Goal: Transaction & Acquisition: Obtain resource

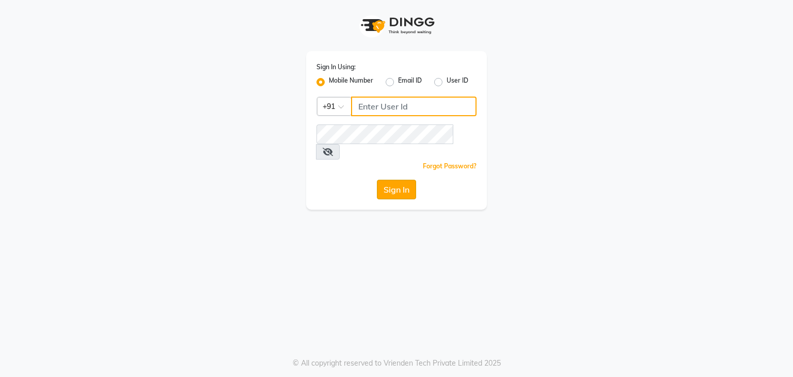
type input "7337891444"
click at [401, 180] on button "Sign In" at bounding box center [396, 190] width 39 height 20
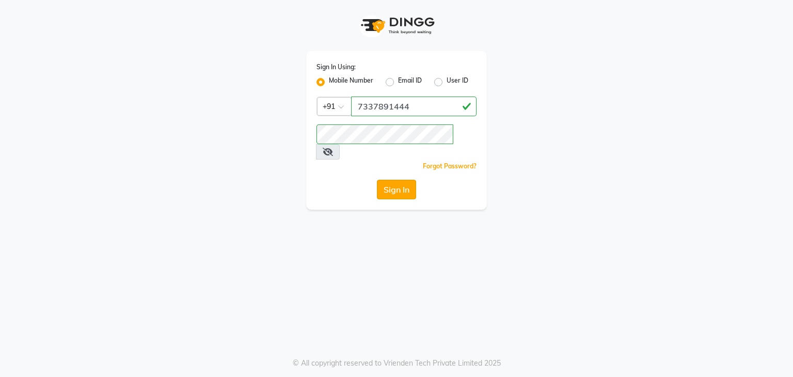
click at [388, 180] on button "Sign In" at bounding box center [396, 190] width 39 height 20
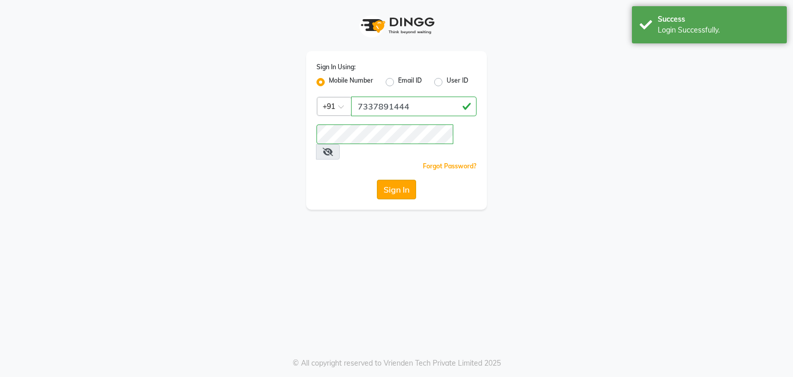
click at [388, 180] on button "Sign In" at bounding box center [396, 190] width 39 height 20
click at [388, 180] on div "Sign In" at bounding box center [396, 190] width 160 height 20
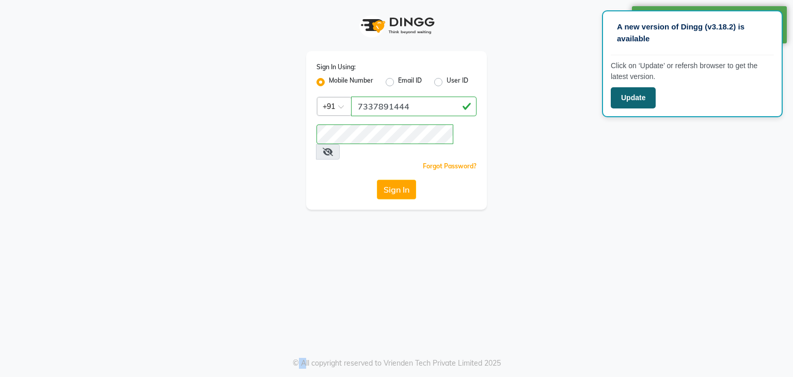
click at [636, 106] on button "Update" at bounding box center [633, 97] width 45 height 21
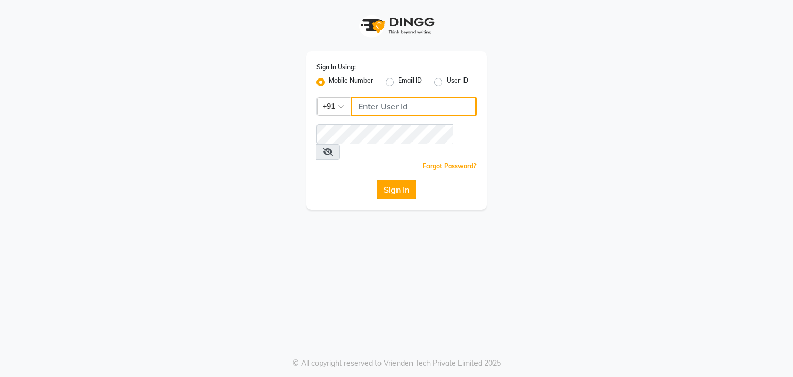
type input "7337891444"
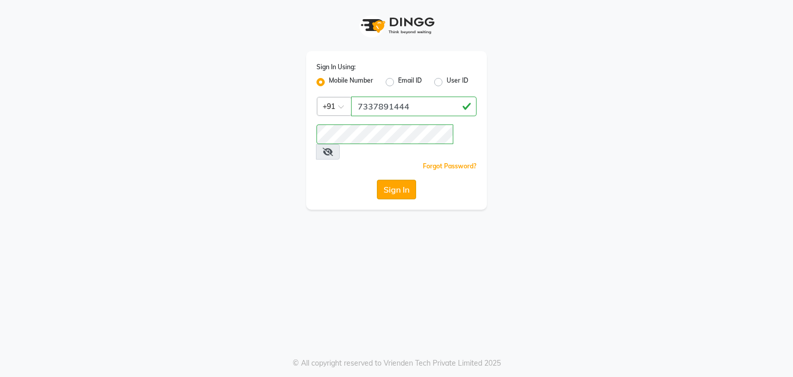
click at [398, 180] on button "Sign In" at bounding box center [396, 190] width 39 height 20
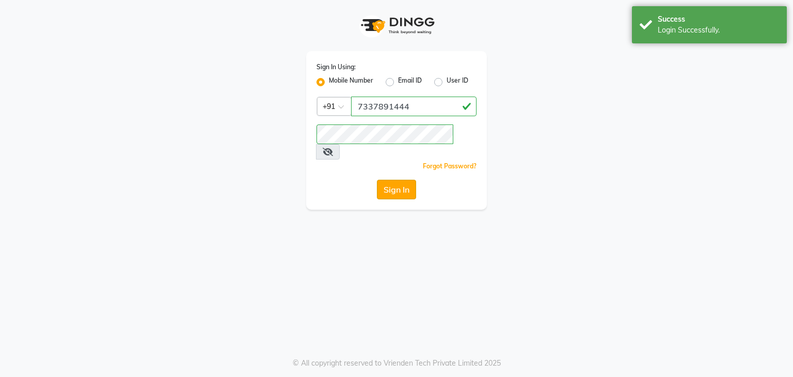
click at [398, 180] on button "Sign In" at bounding box center [396, 190] width 39 height 20
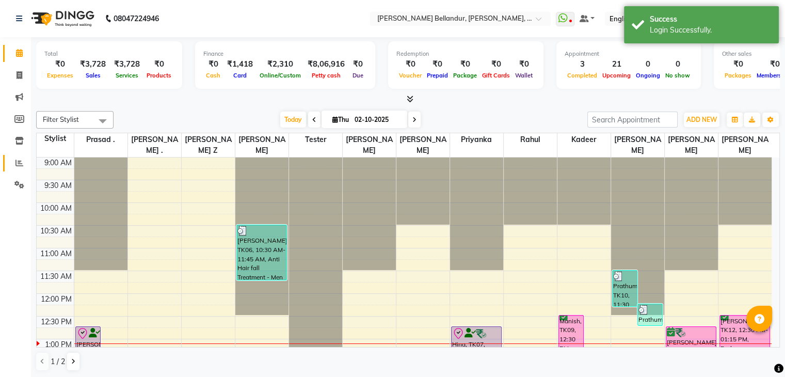
click at [17, 170] on link "Reports" at bounding box center [15, 163] width 25 height 17
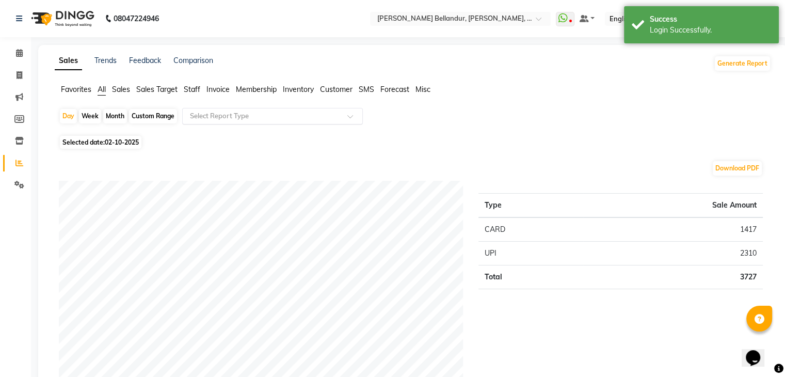
click at [243, 122] on div "Select Report Type" at bounding box center [272, 116] width 181 height 17
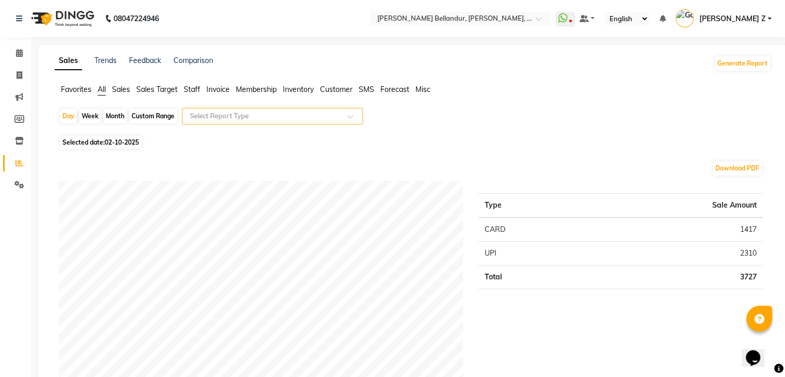
click at [243, 122] on div "Select Report Type" at bounding box center [272, 116] width 181 height 17
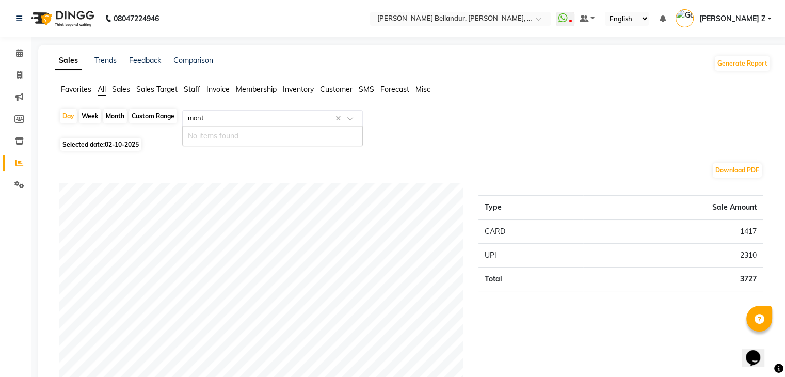
type input "month"
click at [74, 93] on span "Favorites" at bounding box center [76, 89] width 30 height 9
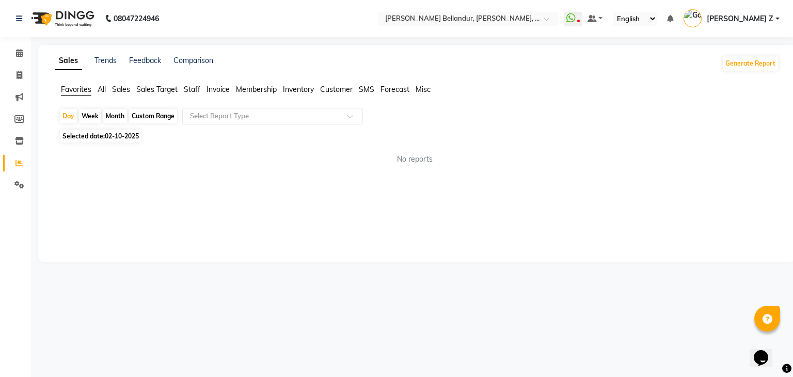
click at [169, 87] on span "Sales Target" at bounding box center [156, 89] width 41 height 9
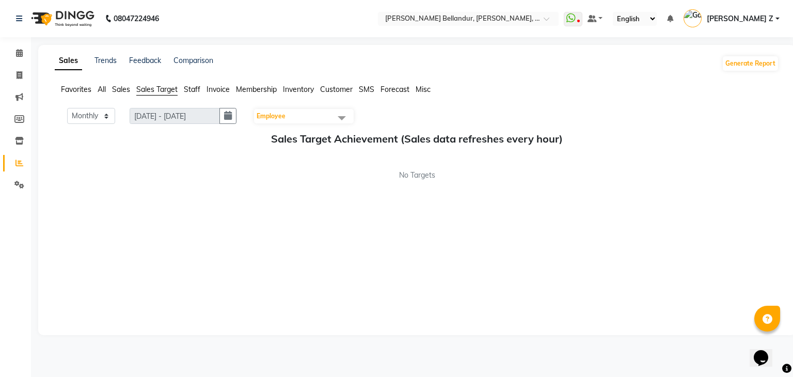
click at [109, 94] on ul "Favorites All Sales Sales Target Staff Invoice Membership Inventory Customer SM…" at bounding box center [417, 89] width 724 height 11
click at [107, 94] on ul "Favorites All Sales Sales Target Staff Invoice Membership Inventory Customer SM…" at bounding box center [417, 89] width 724 height 11
click at [107, 91] on ul "Favorites All Sales Sales Target Staff Invoice Membership Inventory Customer SM…" at bounding box center [417, 89] width 724 height 11
click at [101, 92] on span "All" at bounding box center [102, 89] width 8 height 9
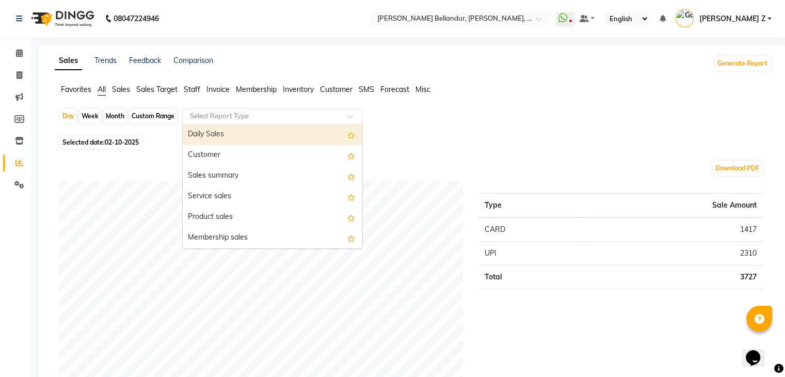
click at [241, 113] on input "text" at bounding box center [262, 116] width 149 height 10
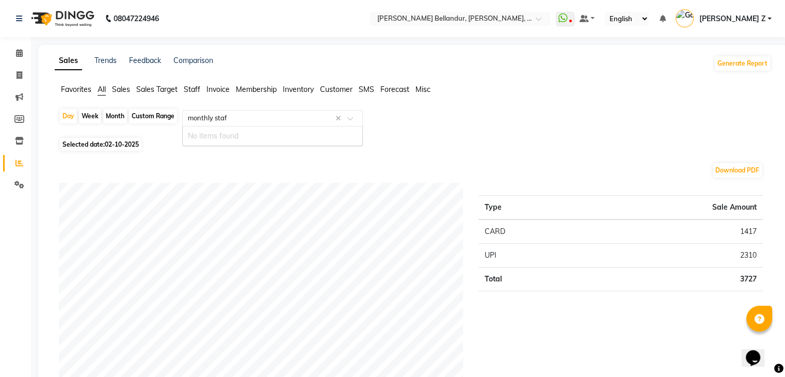
type input "monthly staff"
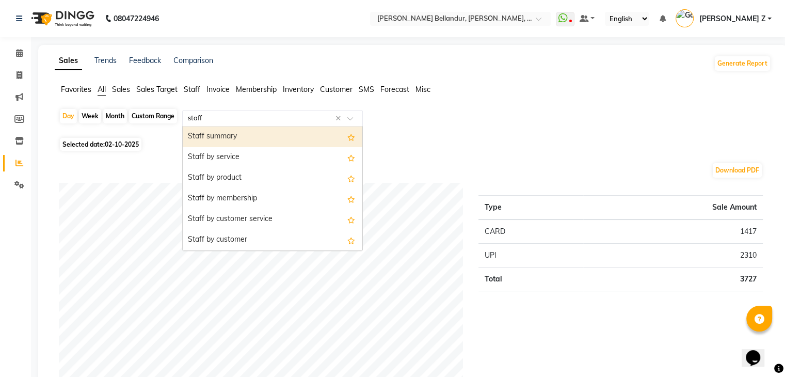
type input "staff"
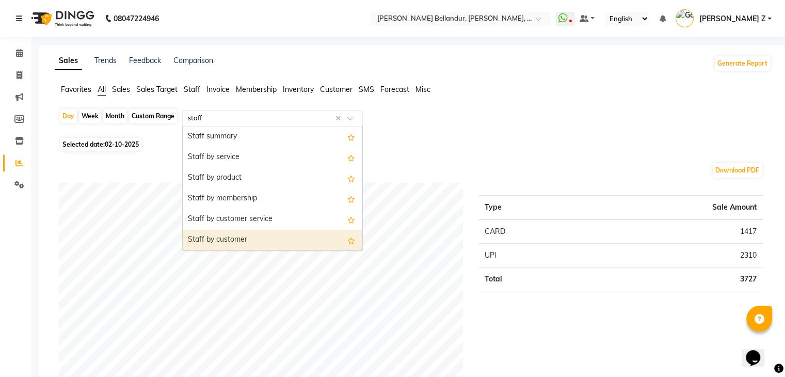
click at [254, 240] on div "Staff by customer" at bounding box center [273, 240] width 180 height 21
select select "full_report"
select select "csv"
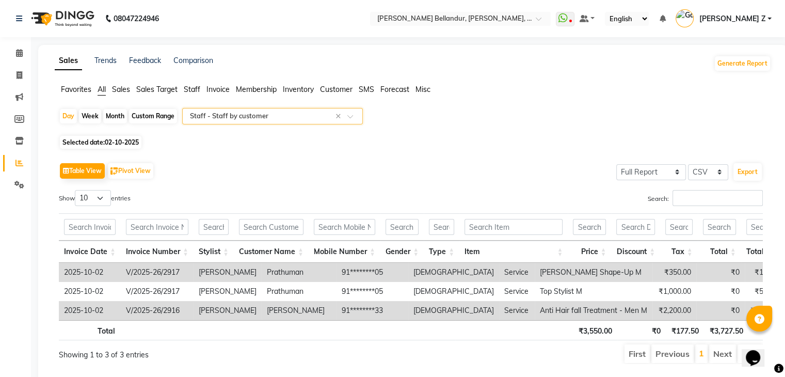
click at [145, 119] on div "Custom Range" at bounding box center [153, 116] width 48 height 14
select select "10"
select select "2025"
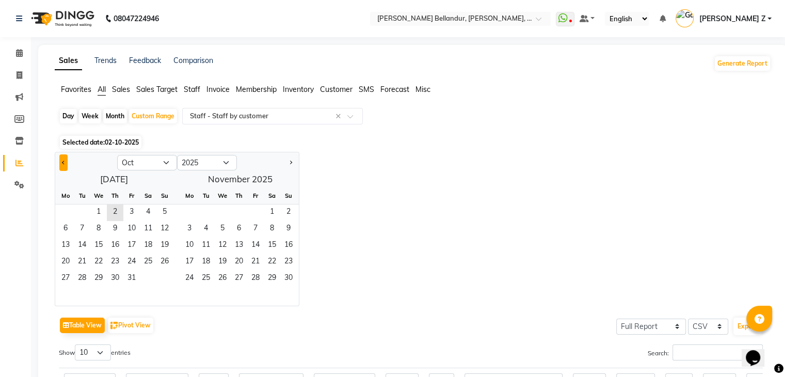
click at [64, 165] on button "Previous month" at bounding box center [63, 162] width 8 height 17
select select "9"
click at [68, 211] on span "1" at bounding box center [65, 212] width 17 height 17
click at [81, 280] on span "30" at bounding box center [82, 278] width 17 height 17
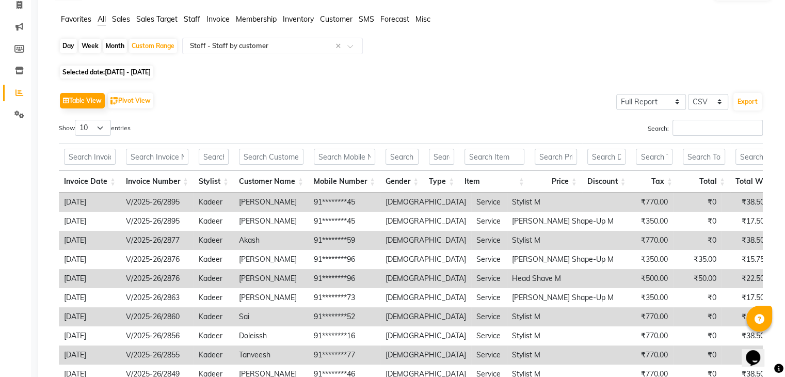
scroll to position [76, 0]
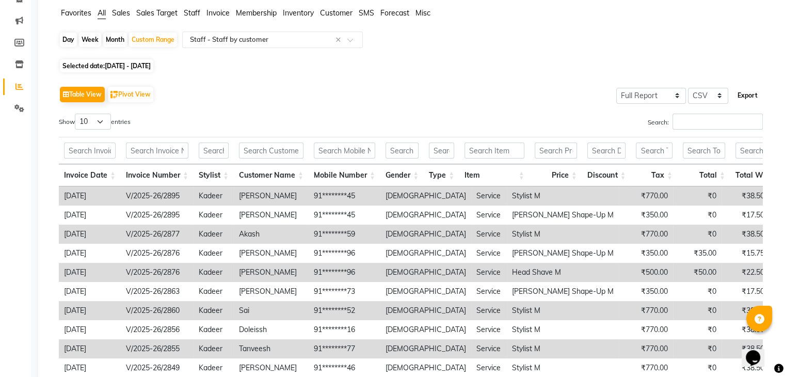
click at [741, 90] on button "Export" at bounding box center [748, 96] width 28 height 18
